Goal: Task Accomplishment & Management: Use online tool/utility

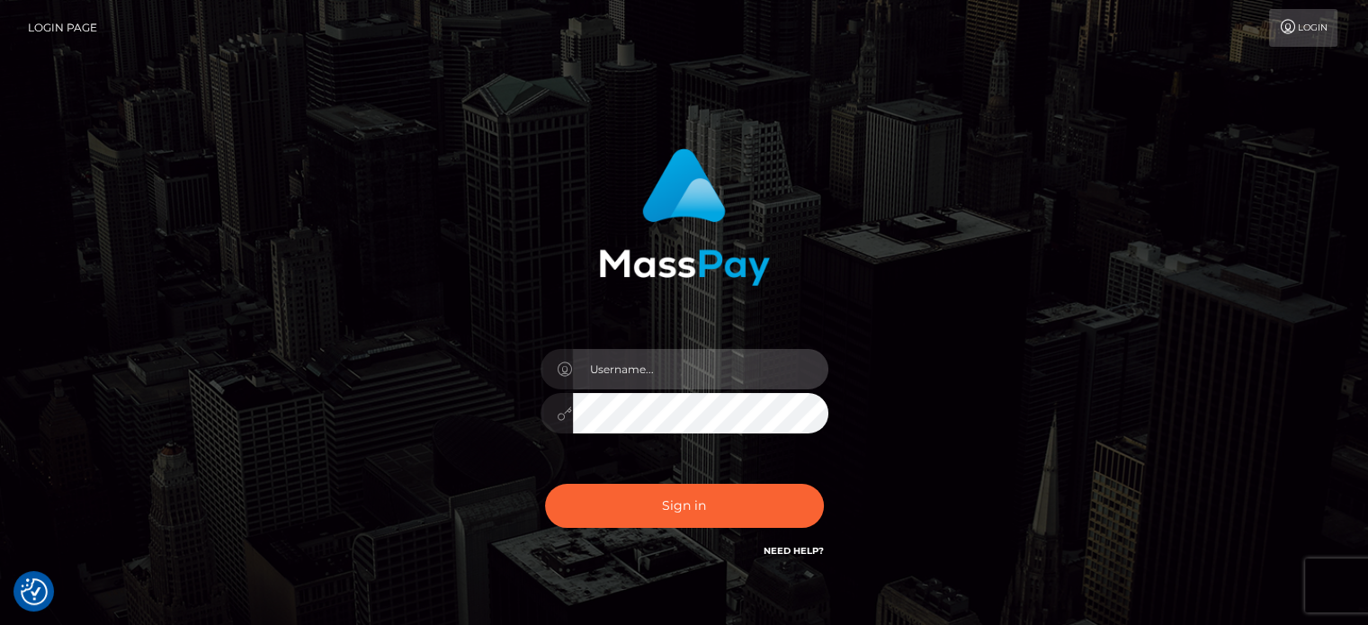
type input "[PERSON_NAME].ace"
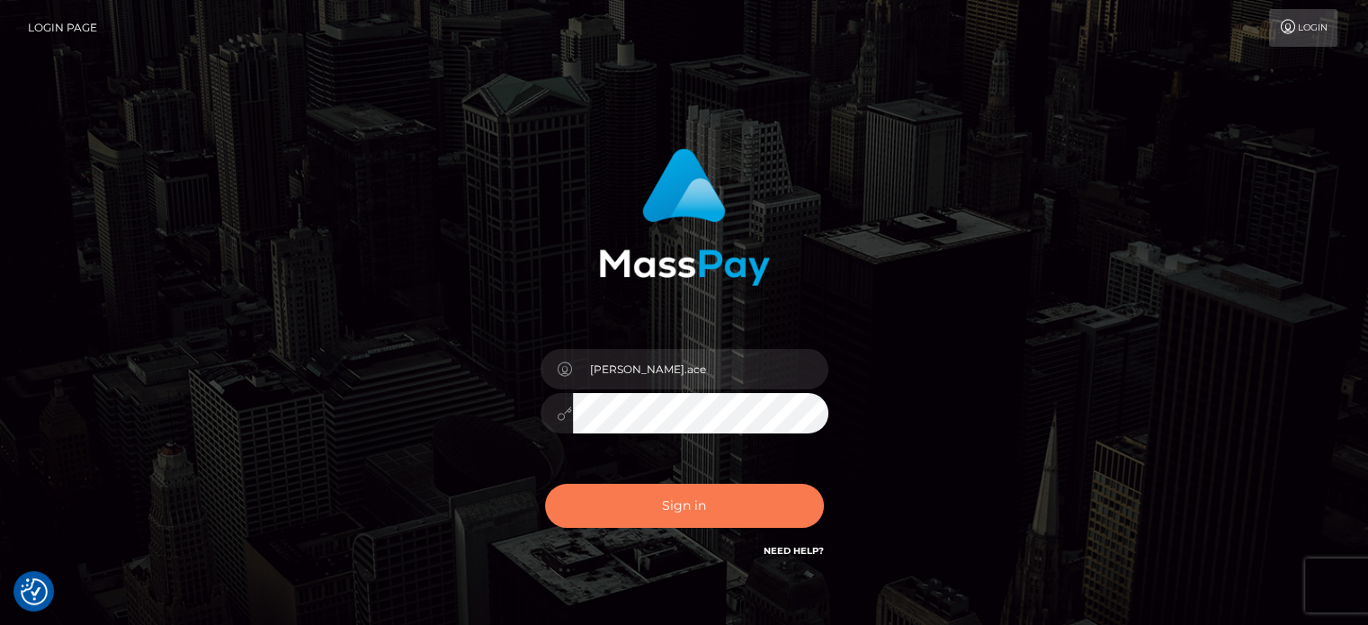
click at [628, 503] on button "Sign in" at bounding box center [684, 506] width 279 height 44
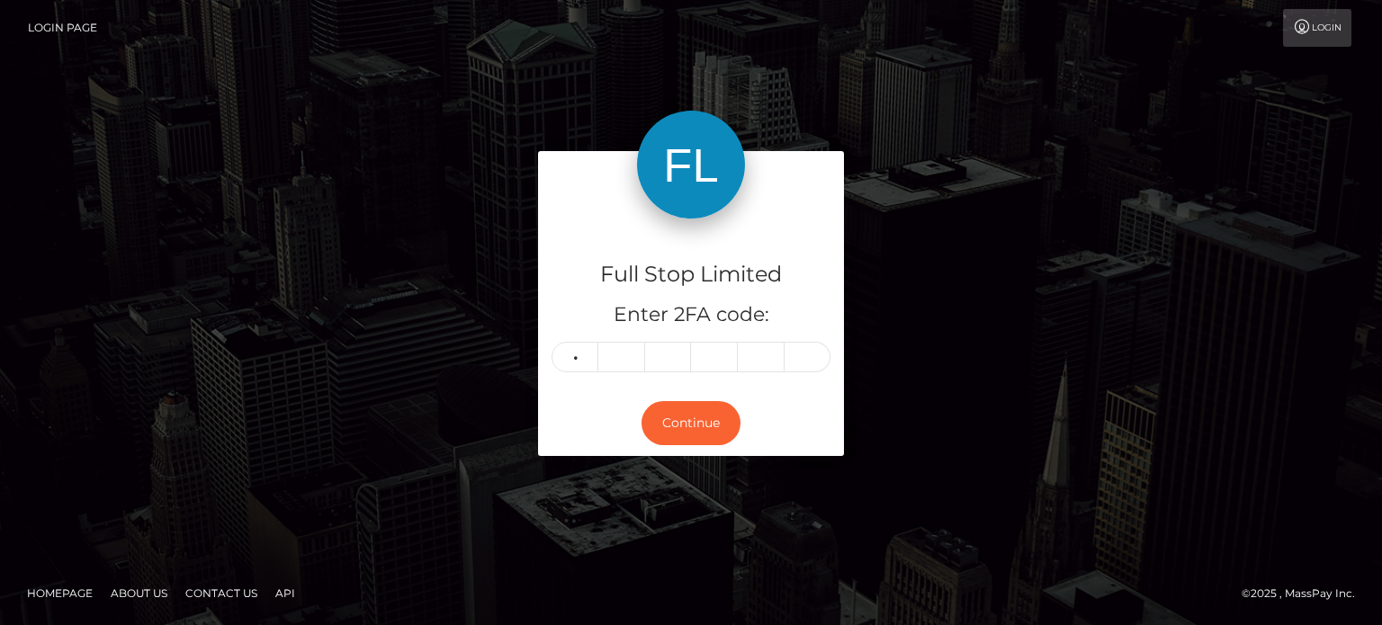
type input "8"
type input "3"
type input "9"
type input "7"
type input "1"
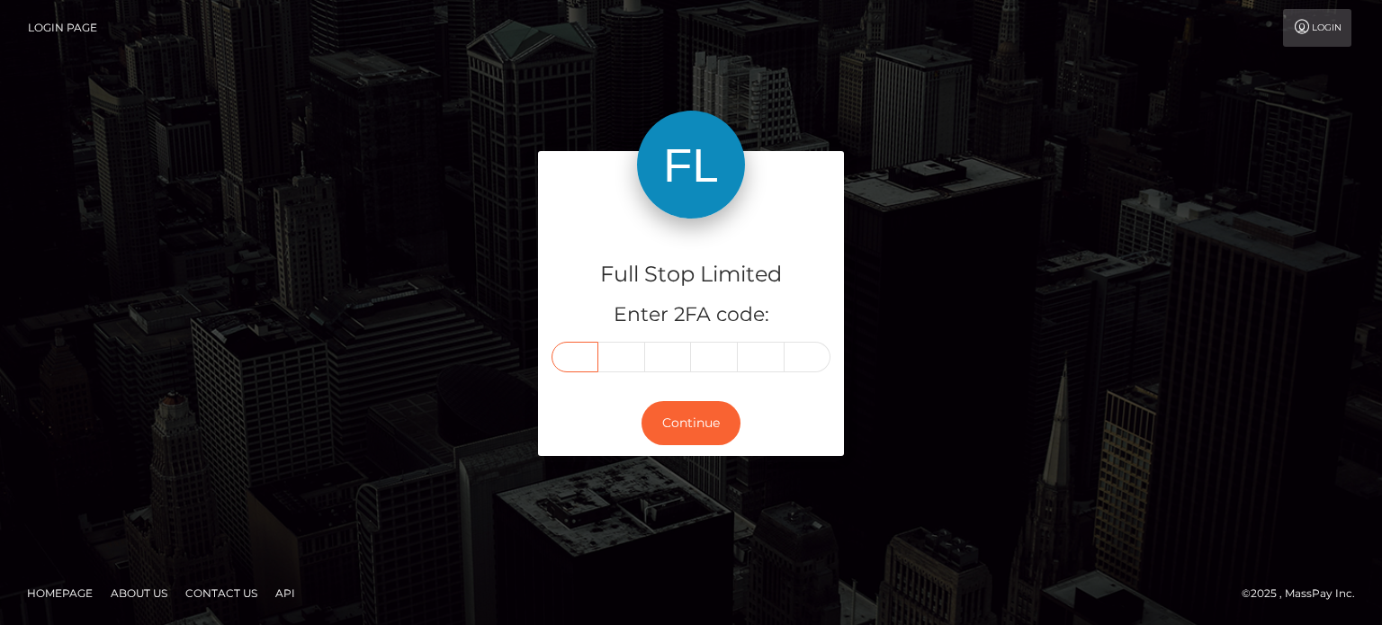
type input "8"
type input "3"
type input "0"
type input "9"
type input "7"
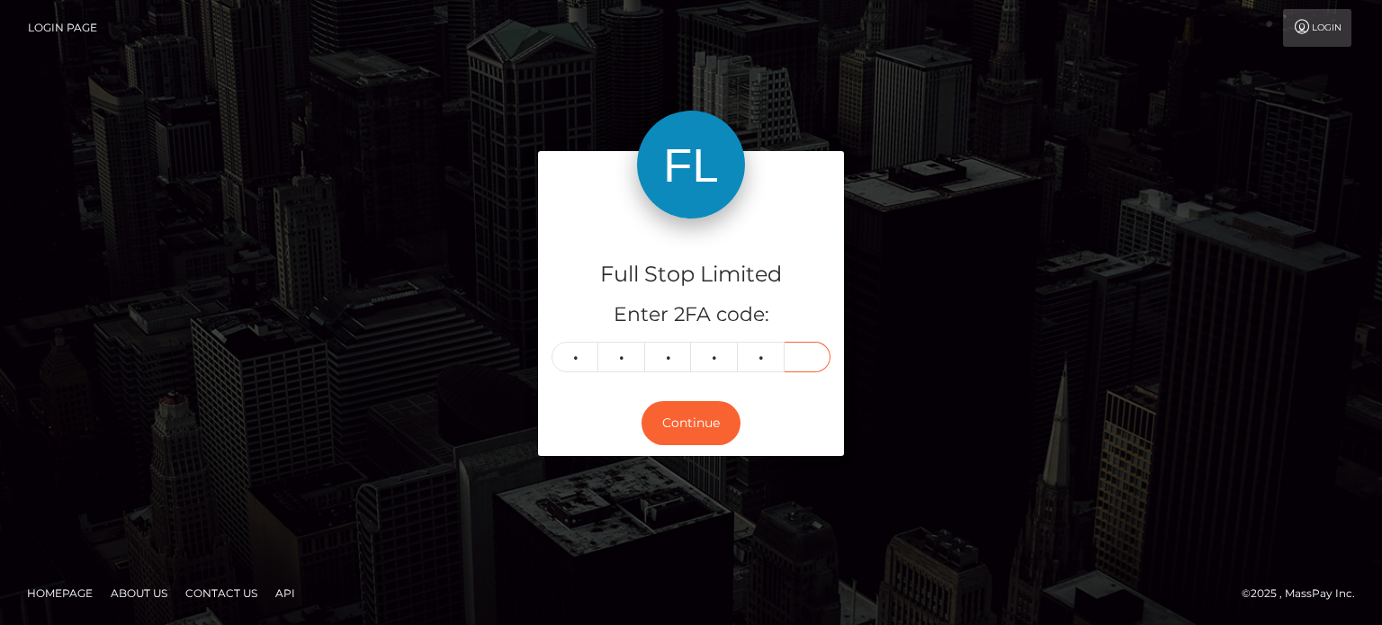
type input "1"
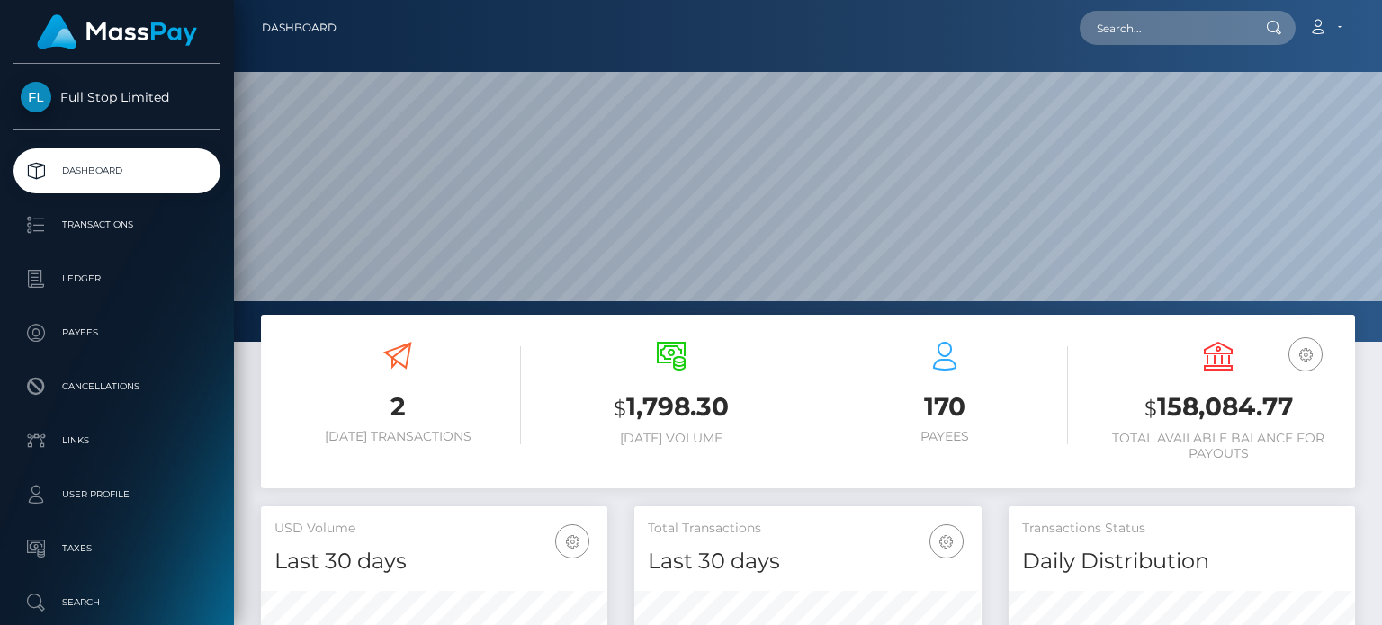
scroll to position [318, 345]
click at [1169, 405] on h3 "$ 158,084.77" at bounding box center [1218, 407] width 246 height 37
drag, startPoint x: 1169, startPoint y: 405, endPoint x: 1222, endPoint y: 408, distance: 52.3
click at [1222, 408] on h3 "$ 158,084.77" at bounding box center [1218, 407] width 246 height 37
copy h3 "158,084.77"
